Goal: Task Accomplishment & Management: Manage account settings

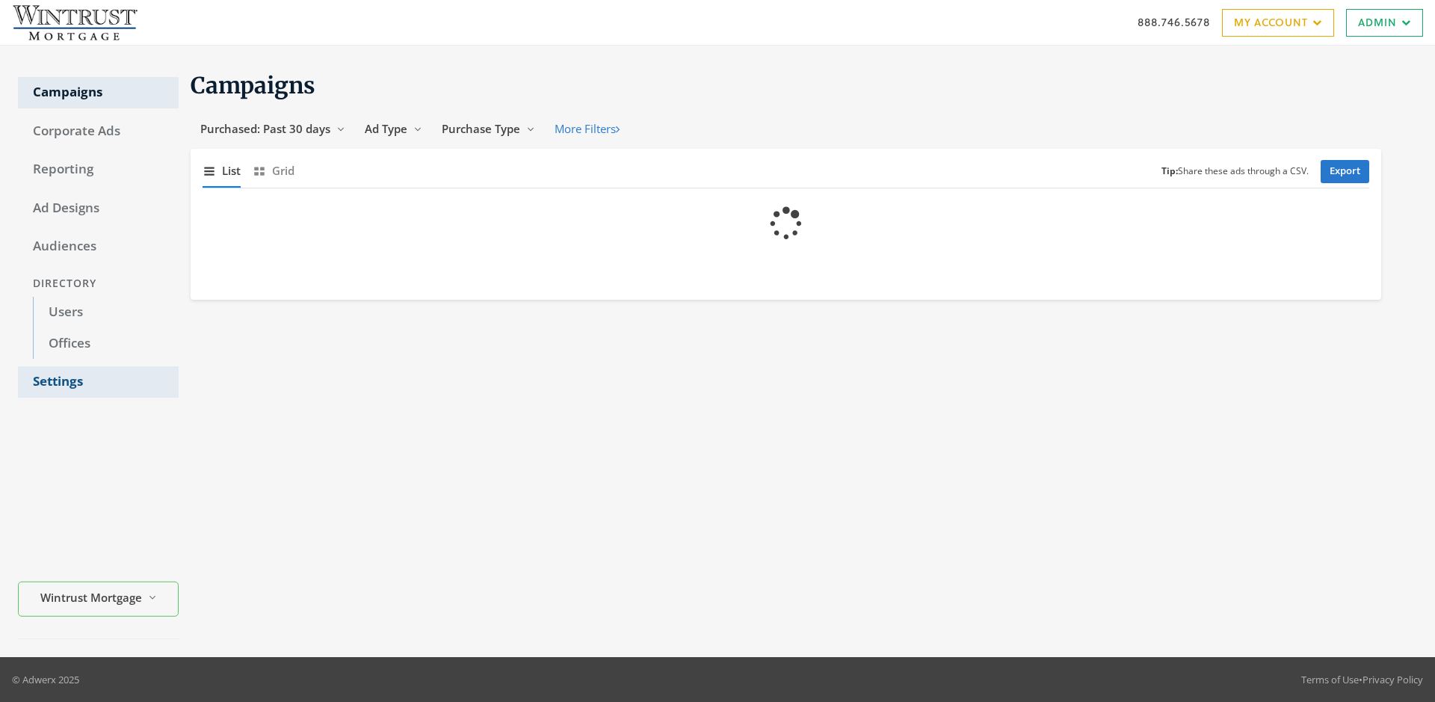
click at [98, 382] on link "Settings" at bounding box center [98, 381] width 161 height 31
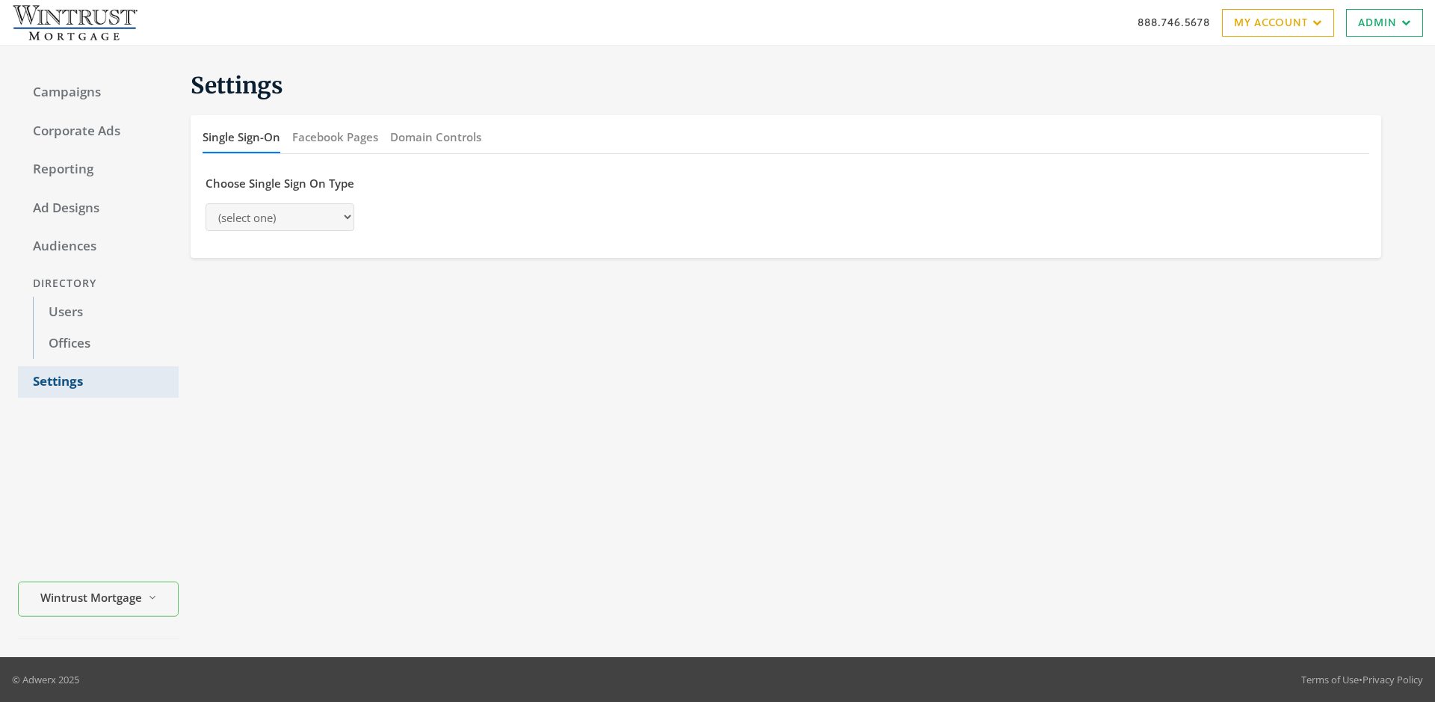
select select "[PERSON_NAME]"
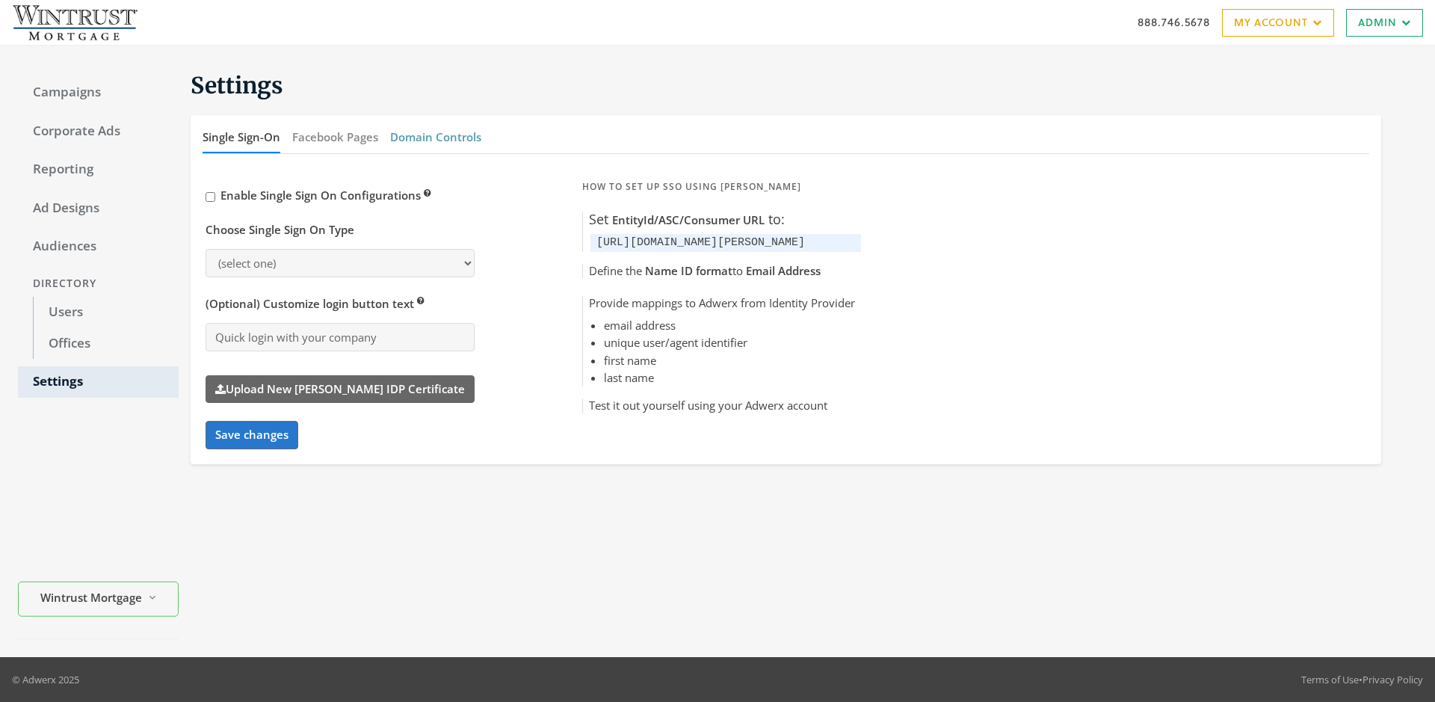
click at [435, 137] on button "Domain Controls" at bounding box center [435, 137] width 91 height 32
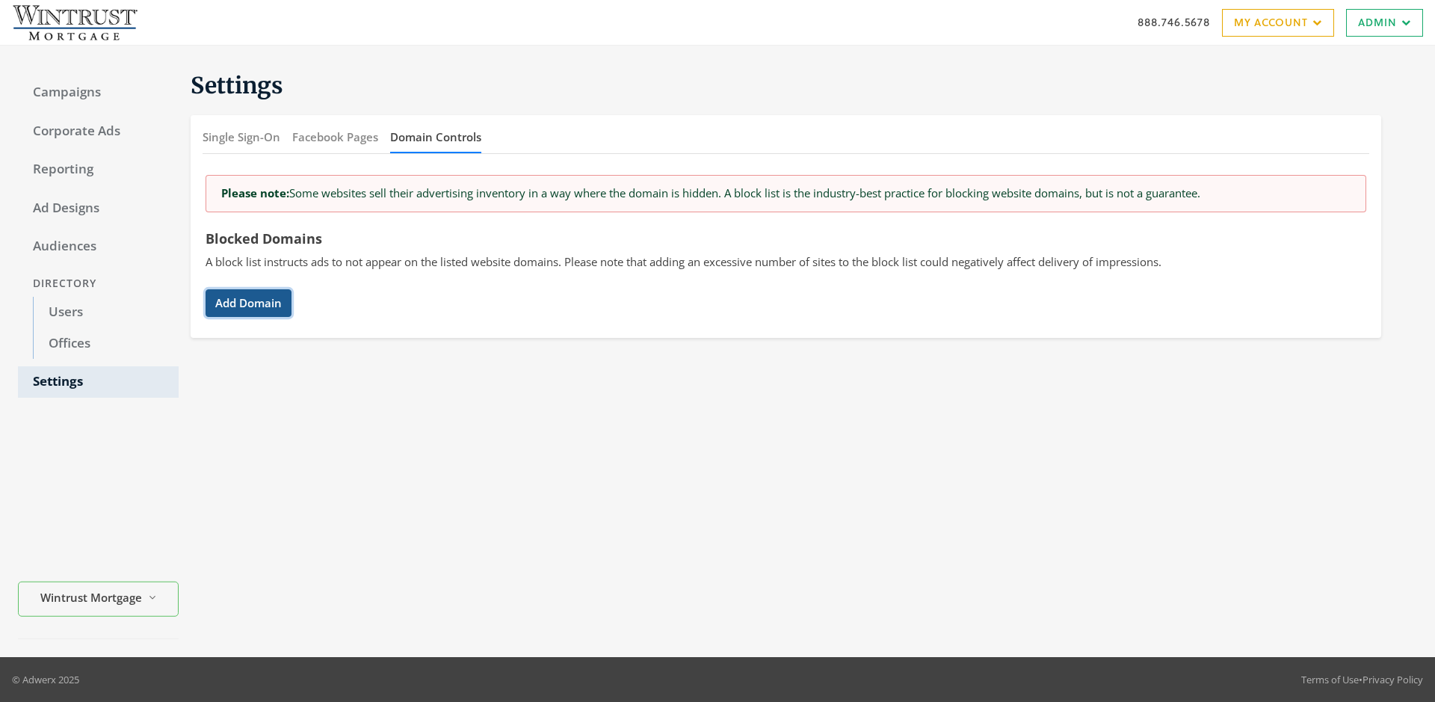
click at [248, 303] on button "Add Domain" at bounding box center [249, 303] width 86 height 28
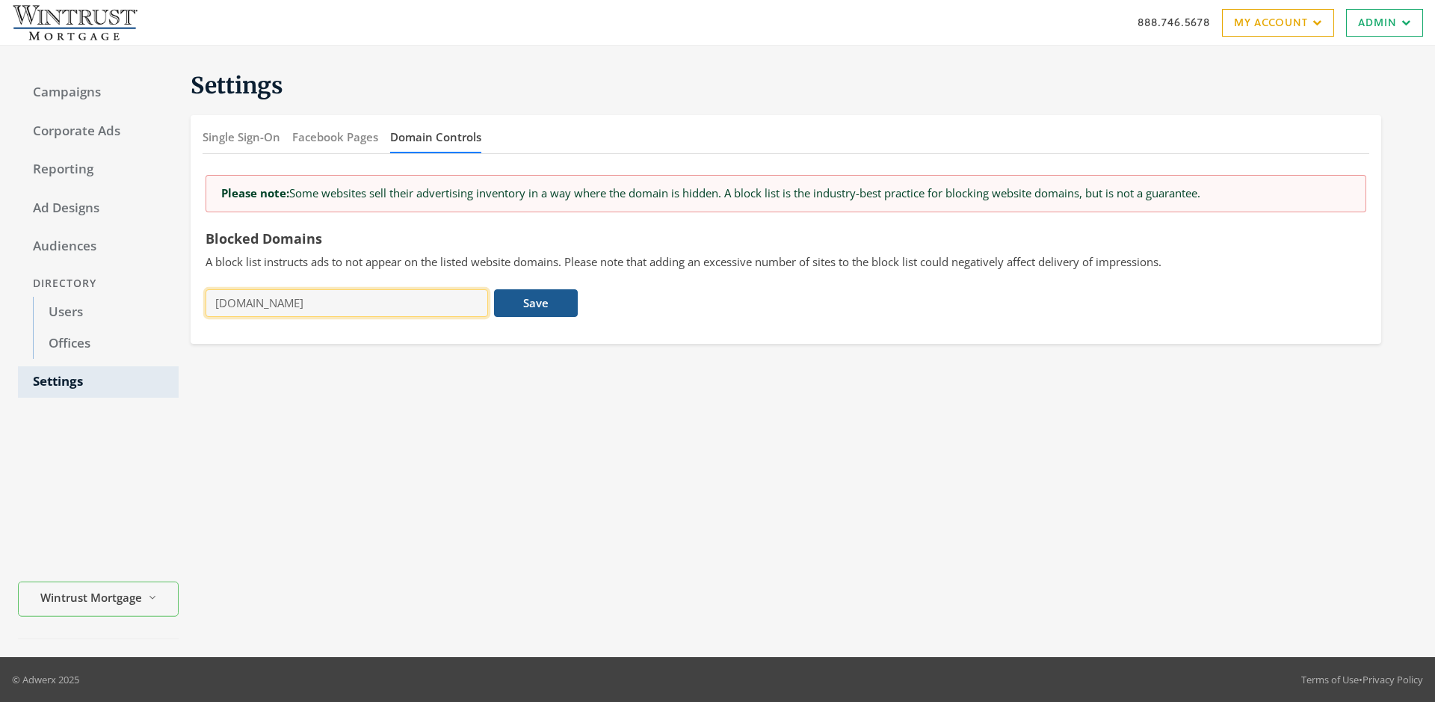
type input "[DOMAIN_NAME]"
click at [536, 303] on button "Save" at bounding box center [535, 303] width 83 height 28
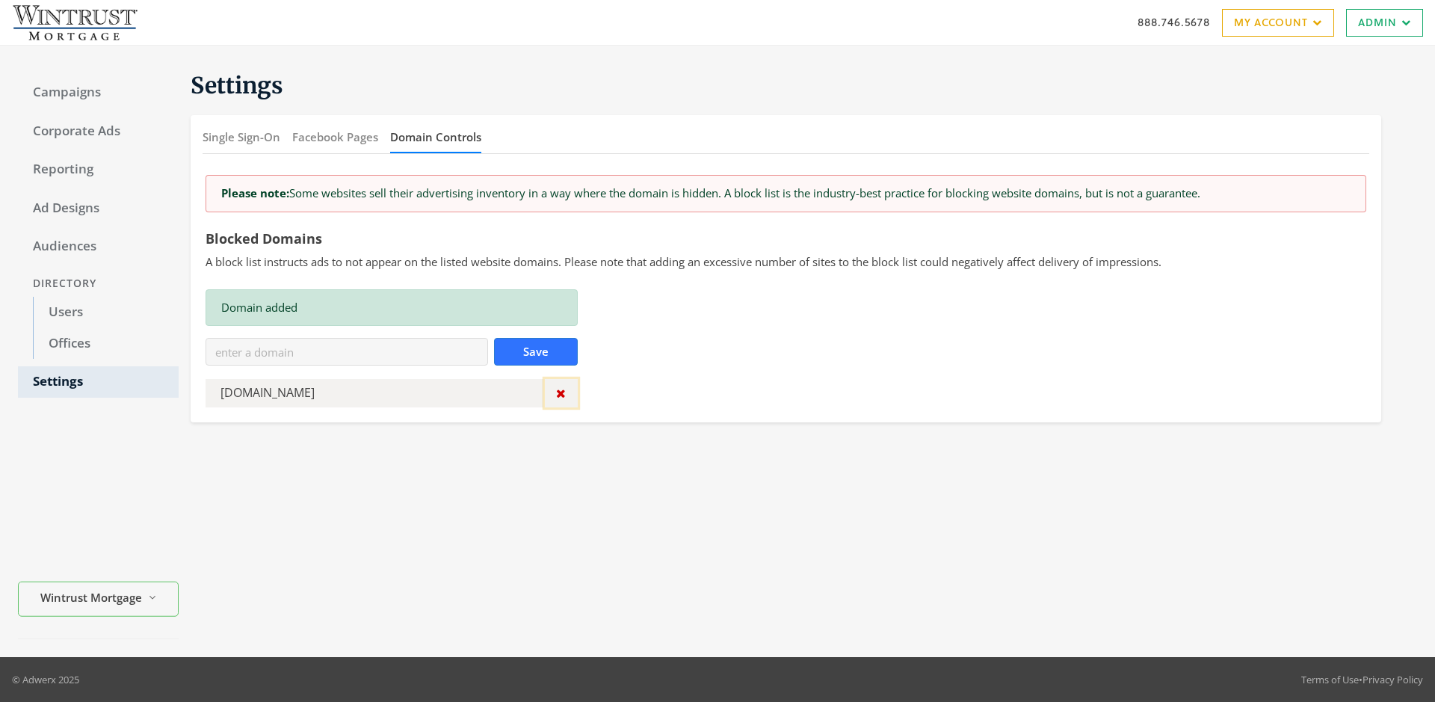
click at [561, 393] on icon "button" at bounding box center [561, 393] width 10 height 12
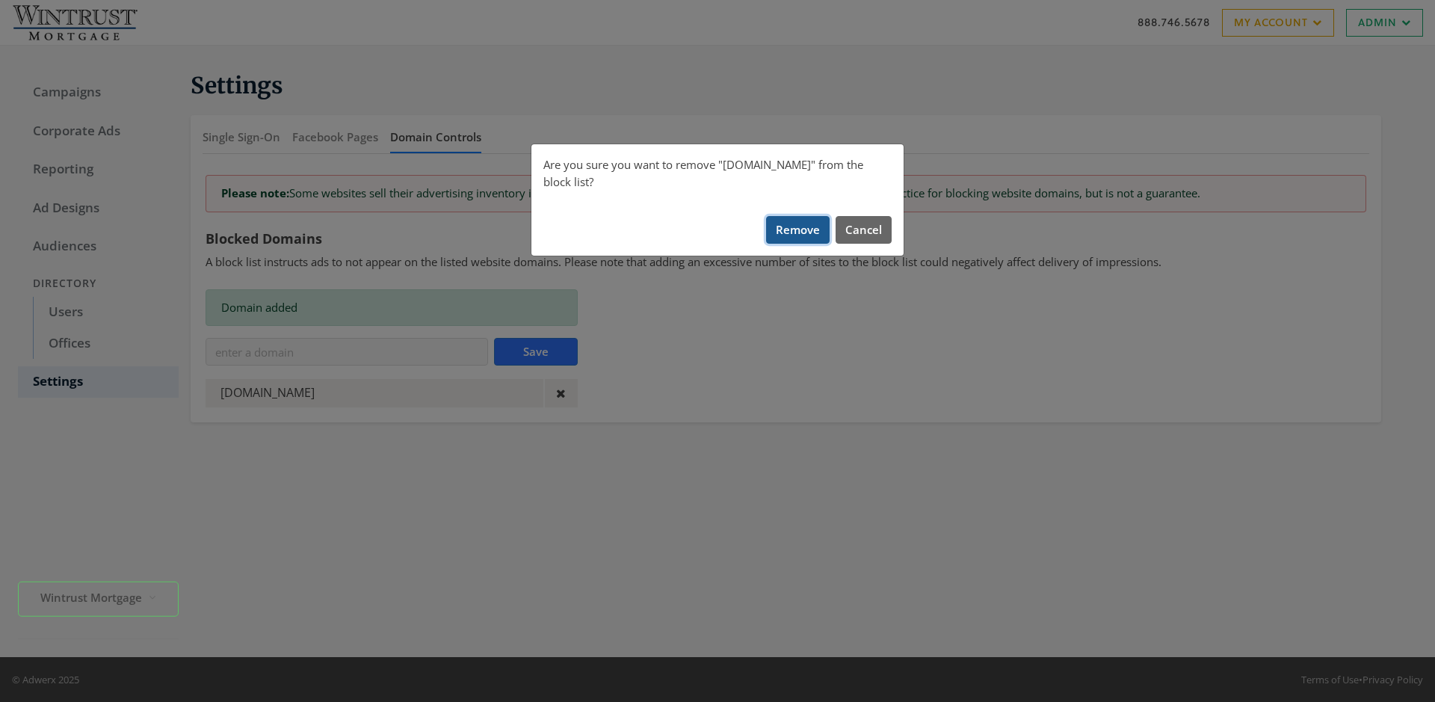
click at [798, 216] on button "Remove" at bounding box center [798, 230] width 64 height 28
